Goal: Transaction & Acquisition: Purchase product/service

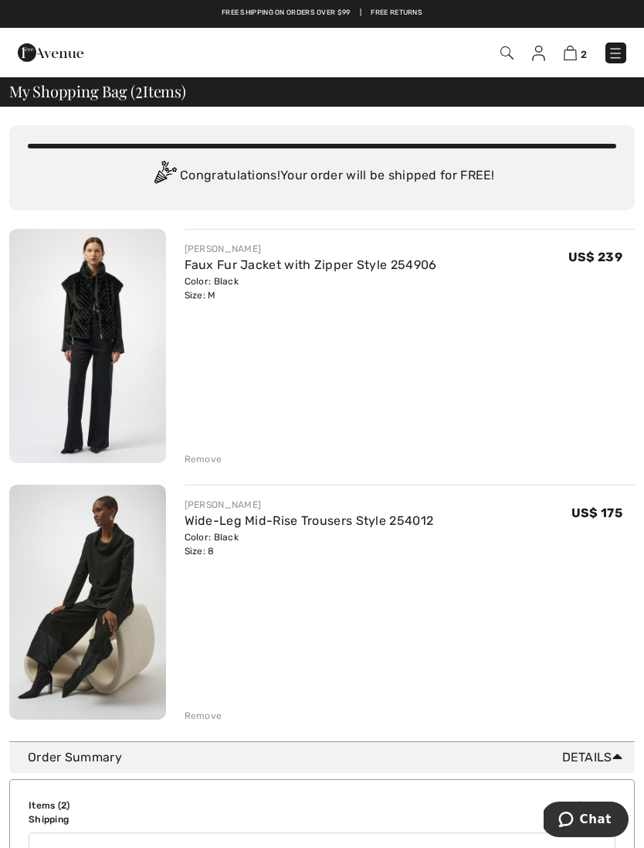
click at [233, 539] on div "Color: Black Size: 8" at bounding box center [310, 544] width 250 height 28
click at [308, 525] on link "Wide-Leg Mid-Rise Trousers Style 254012" at bounding box center [310, 520] width 250 height 15
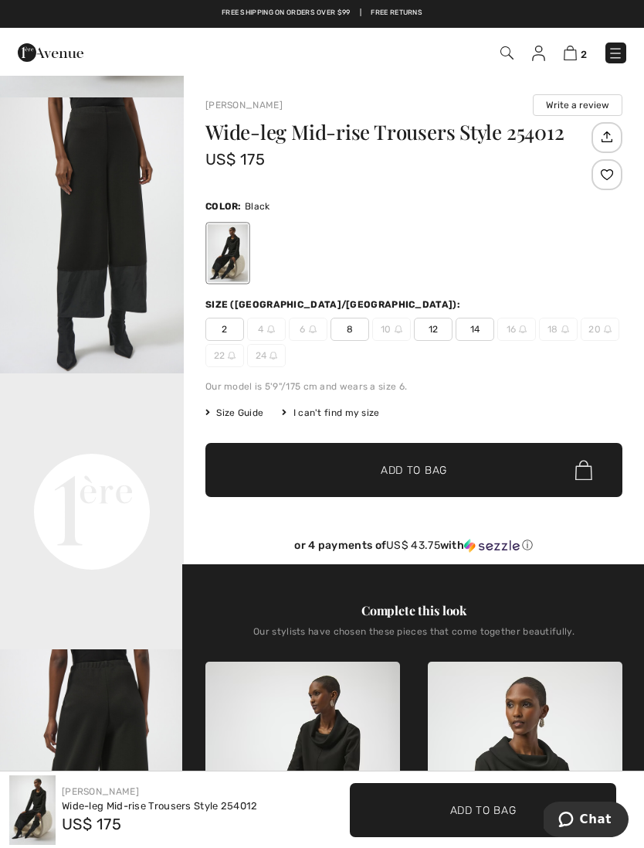
scroll to position [257, 0]
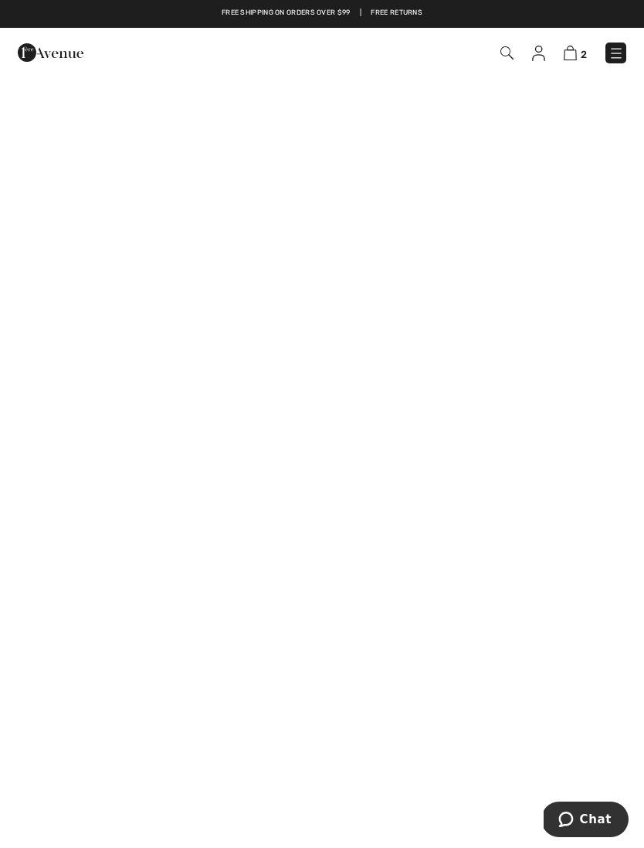
click at [577, 56] on img at bounding box center [570, 53] width 13 height 15
